Goal: Information Seeking & Learning: Compare options

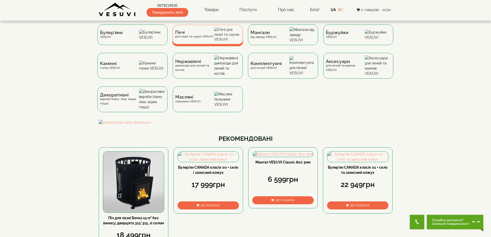
click at [206, 34] on span "Печі" at bounding box center [194, 32] width 38 height 4
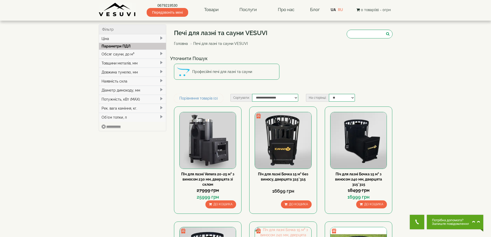
click at [117, 55] on div "Обсяг сауни, до м³" at bounding box center [132, 54] width 67 height 9
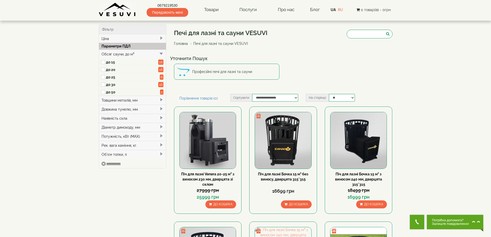
click at [109, 70] on label "до 20" at bounding box center [132, 69] width 53 height 5
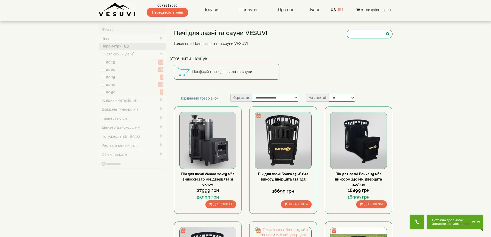
type input "*****"
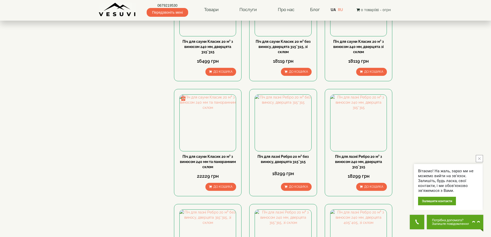
scroll to position [473, 0]
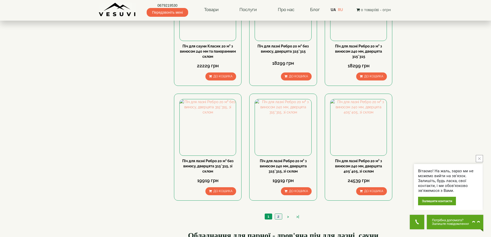
click at [278, 216] on link "2" at bounding box center [278, 216] width 7 height 5
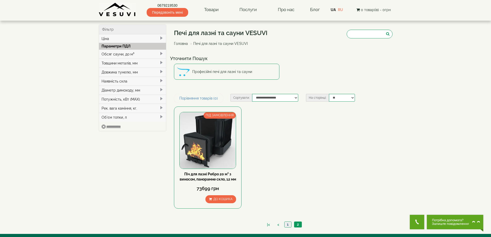
click at [289, 227] on link "1" at bounding box center [288, 224] width 7 height 5
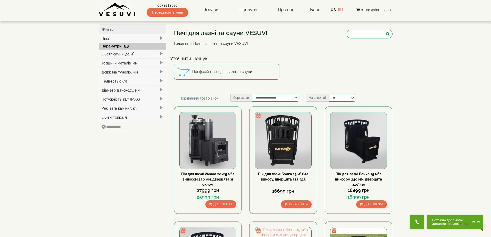
click at [118, 64] on div "Товщини металів, мм" at bounding box center [132, 63] width 67 height 9
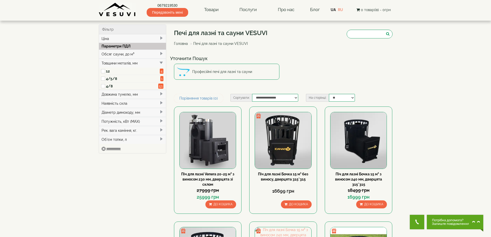
click at [118, 55] on div "Обсяг сауни, до м³" at bounding box center [132, 54] width 67 height 9
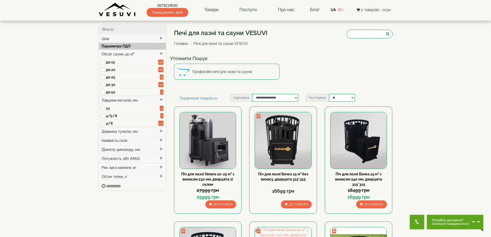
click at [110, 70] on label "до 20" at bounding box center [132, 69] width 53 height 5
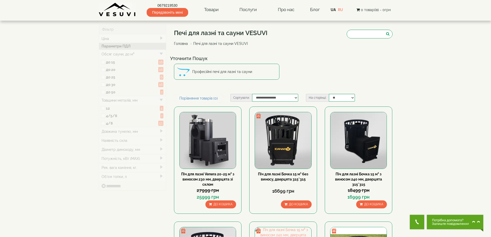
type input "*****"
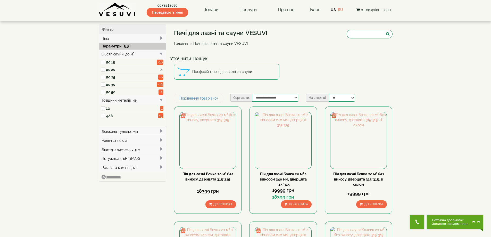
click at [115, 131] on div "Довжина тунелю, мм" at bounding box center [132, 131] width 67 height 9
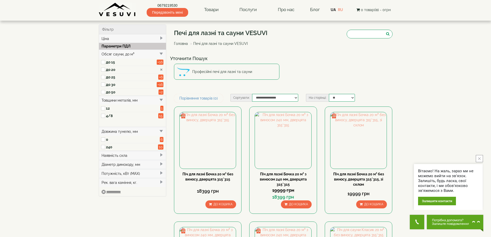
click at [107, 147] on label "240" at bounding box center [132, 146] width 52 height 5
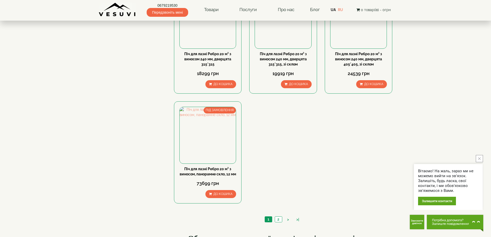
scroll to position [258, 0]
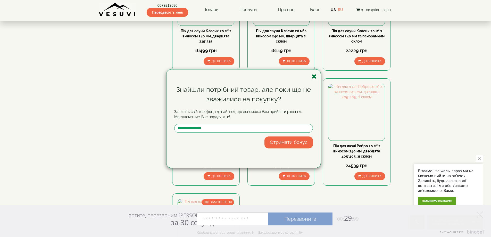
click at [315, 76] on icon "button" at bounding box center [314, 76] width 5 height 6
